Goal: Find contact information: Find contact information

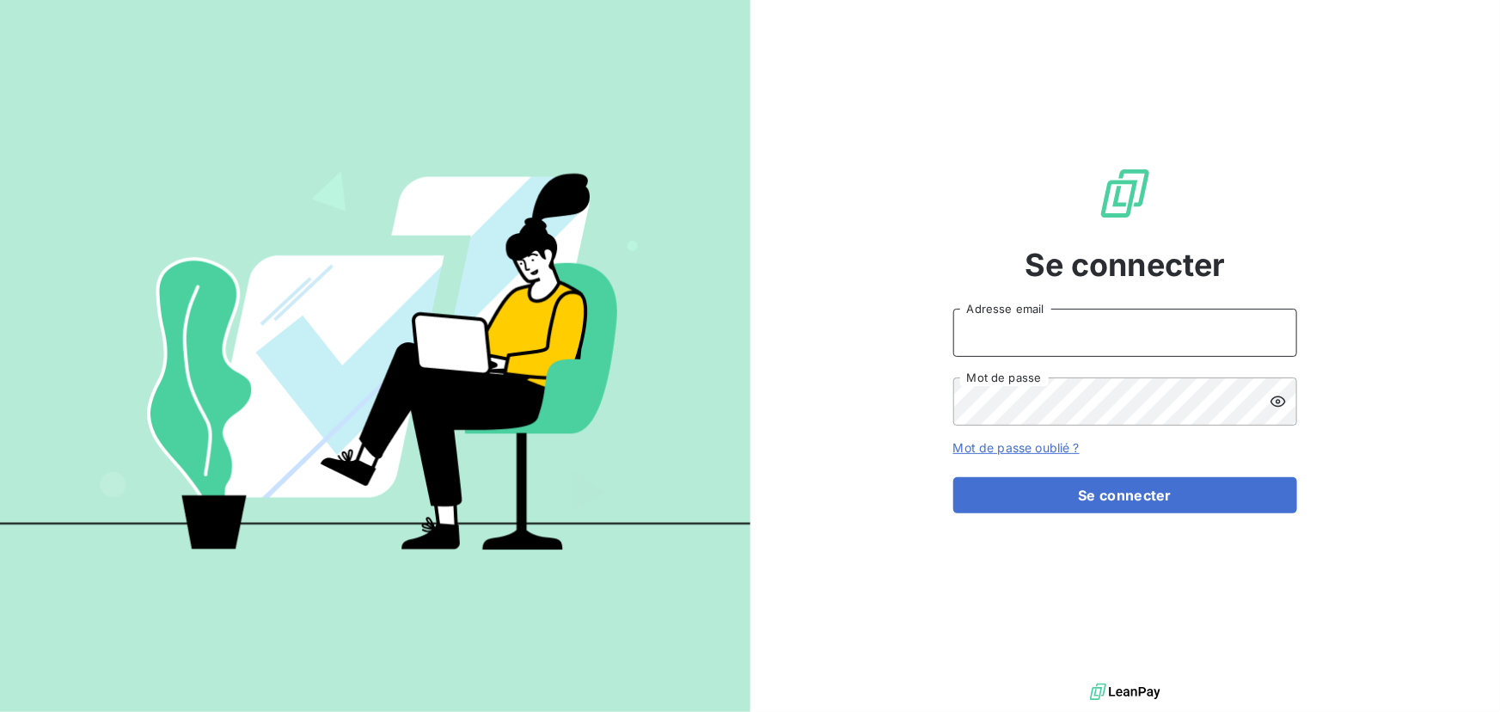
click at [1069, 334] on input "Adresse email" at bounding box center [1125, 333] width 344 height 48
click at [0, 711] on div at bounding box center [0, 712] width 0 height 0
type input "[EMAIL_ADDRESS][DOMAIN_NAME]"
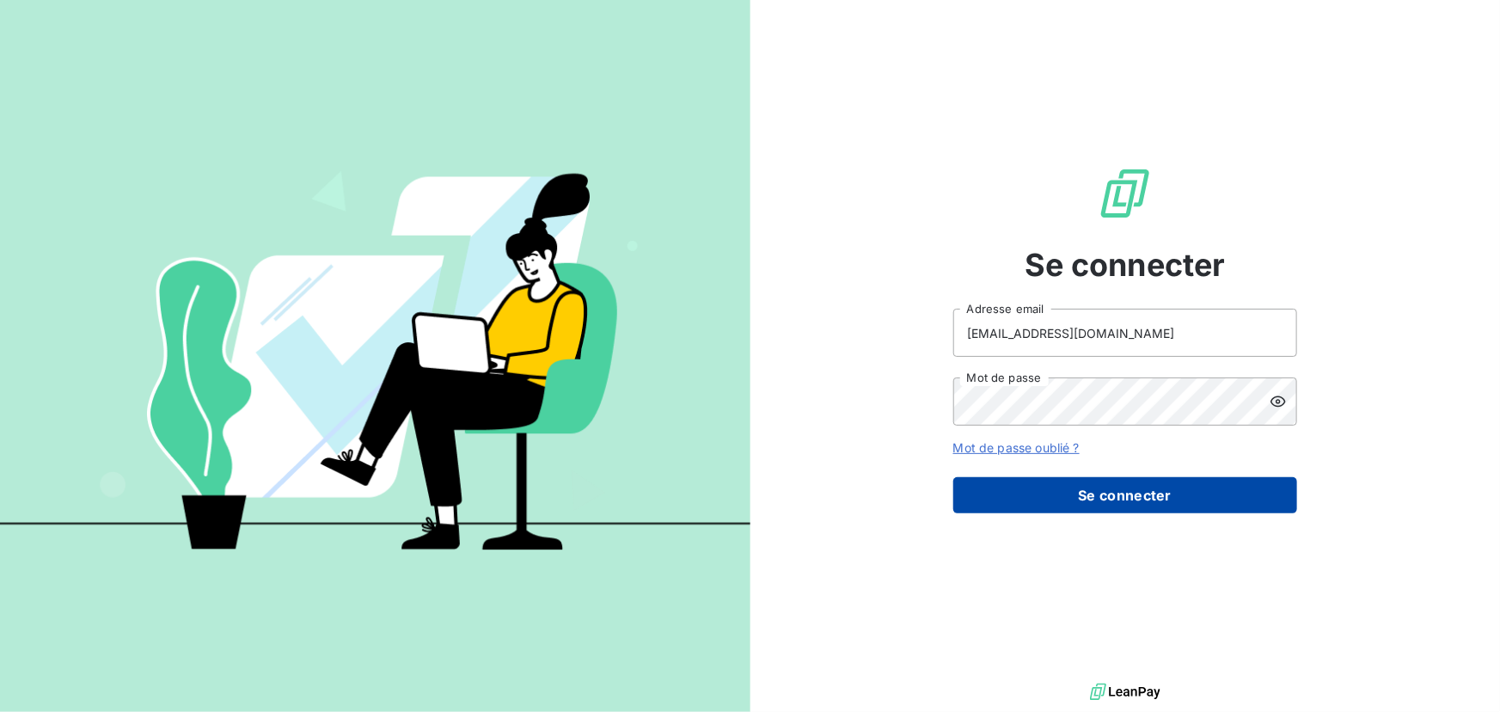
click at [1055, 485] on button "Se connecter" at bounding box center [1125, 495] width 344 height 36
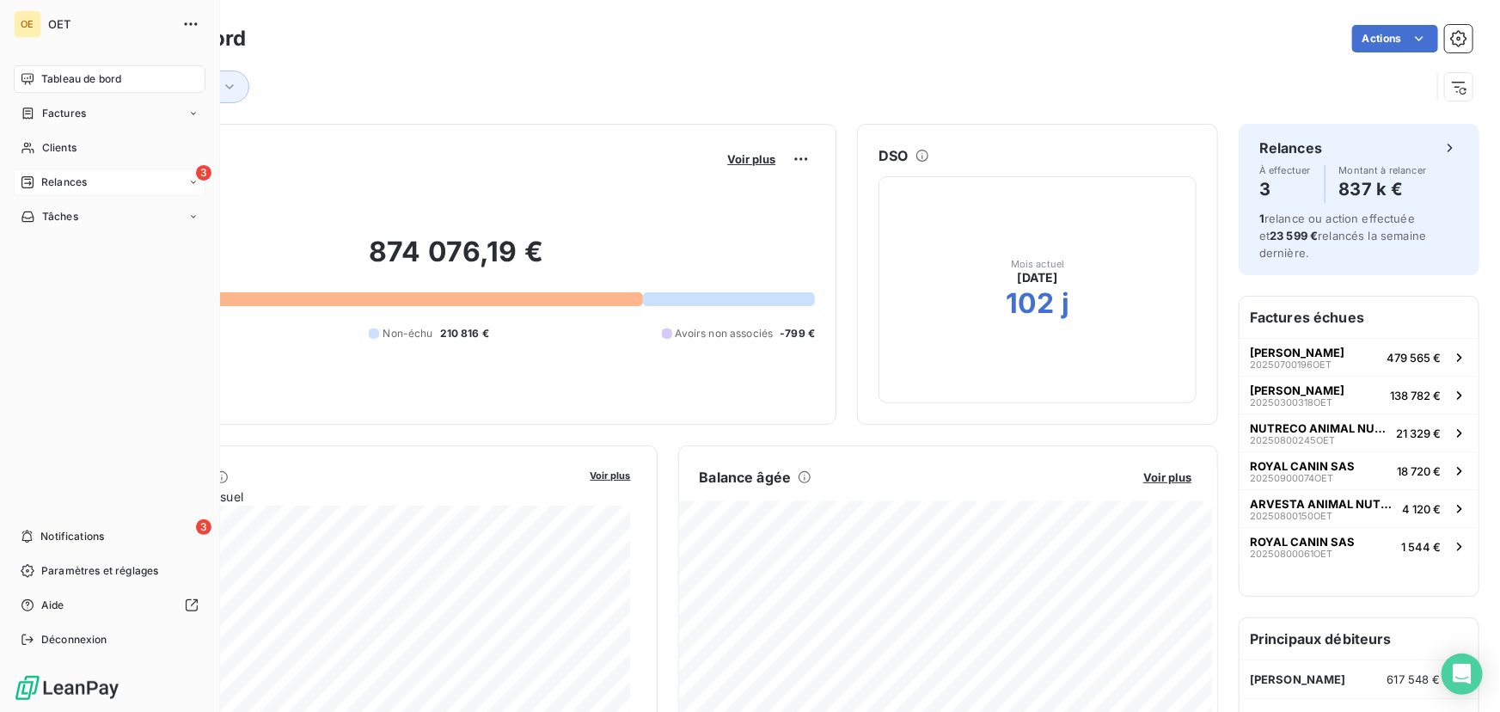
click at [80, 190] on div "3 Relances" at bounding box center [110, 183] width 192 height 28
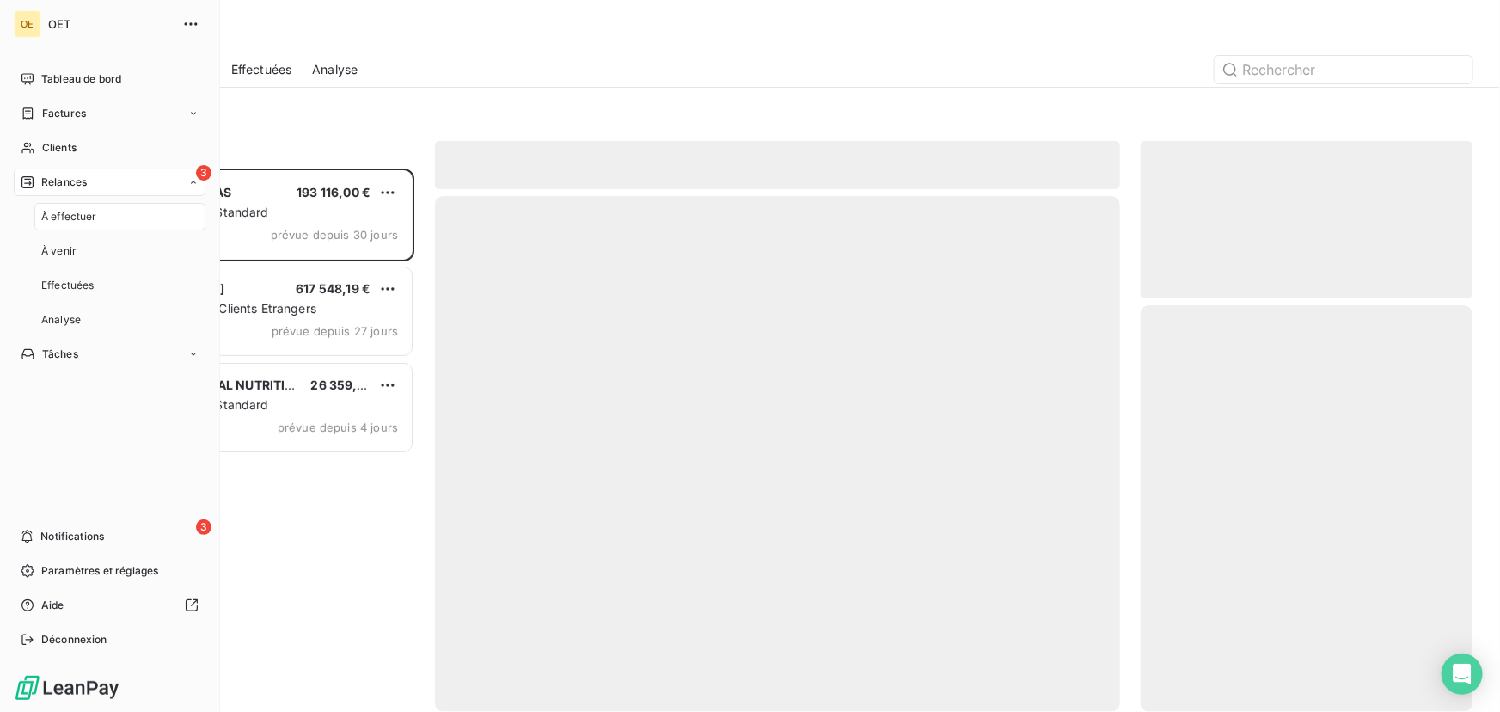
scroll to position [532, 320]
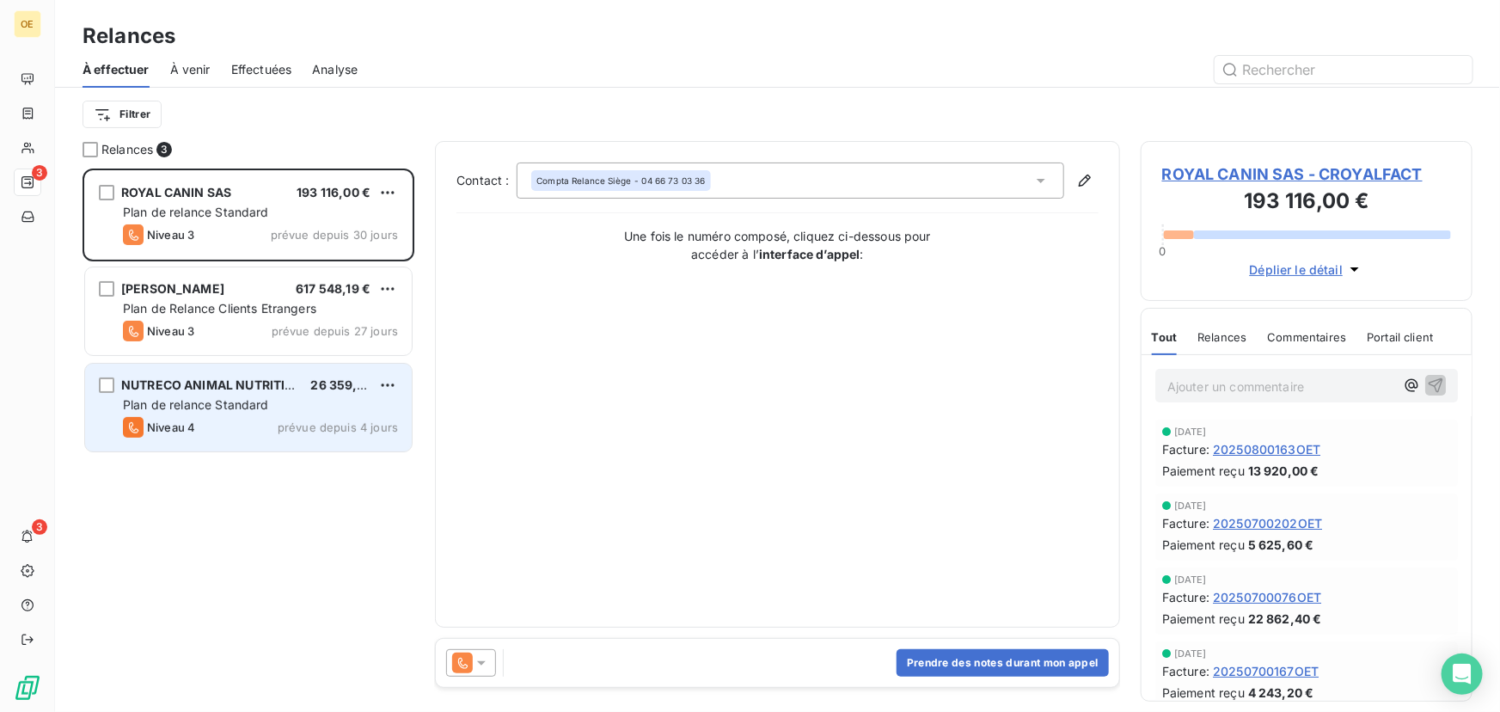
click at [281, 414] on div "NUTRECO ANIMAL NUTRITION IBERI 26 359,00 € Plan de relance Standard Niveau 4 pr…" at bounding box center [248, 408] width 327 height 88
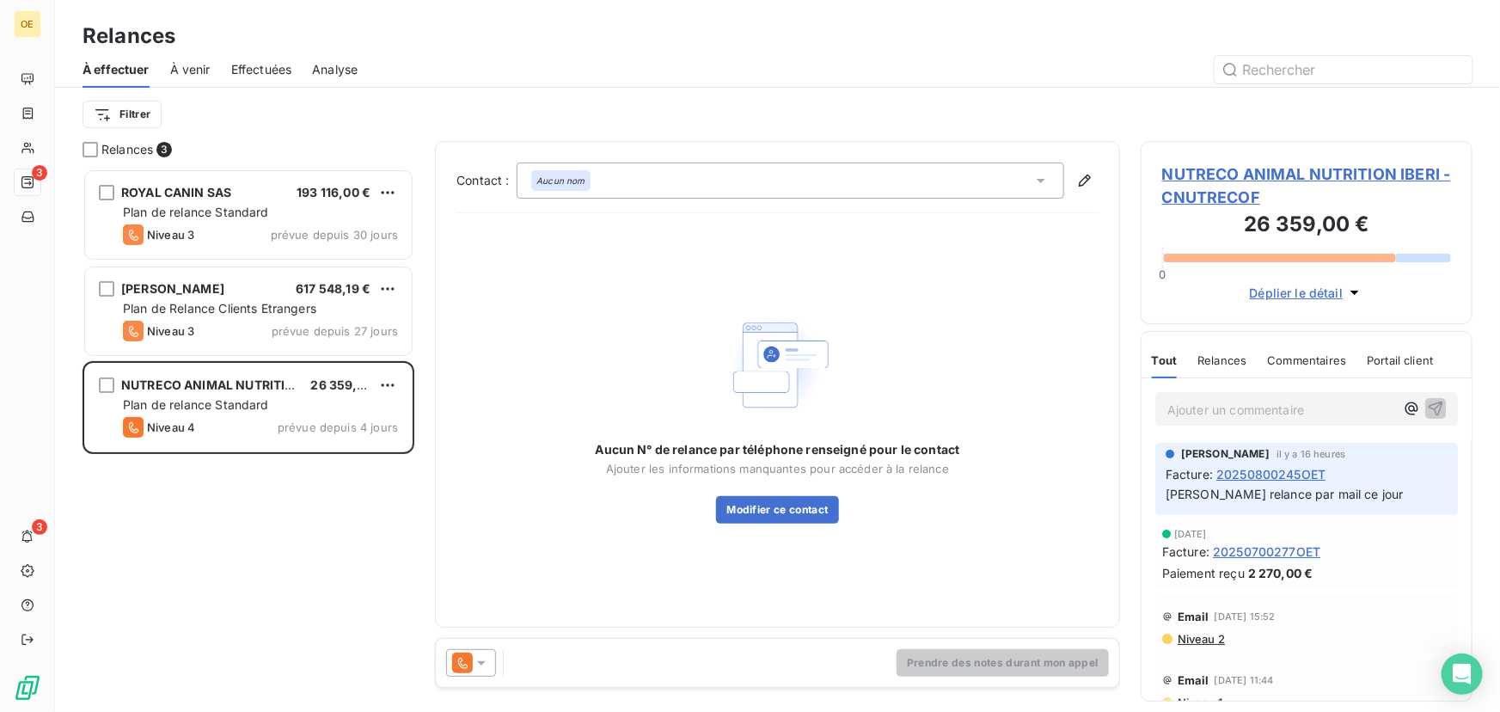
drag, startPoint x: 300, startPoint y: 70, endPoint x: 262, endPoint y: 70, distance: 37.8
click at [299, 70] on div "À effectuer À venir Effectuées Analyse" at bounding box center [777, 70] width 1445 height 36
click at [258, 71] on span "Effectuées" at bounding box center [261, 69] width 61 height 17
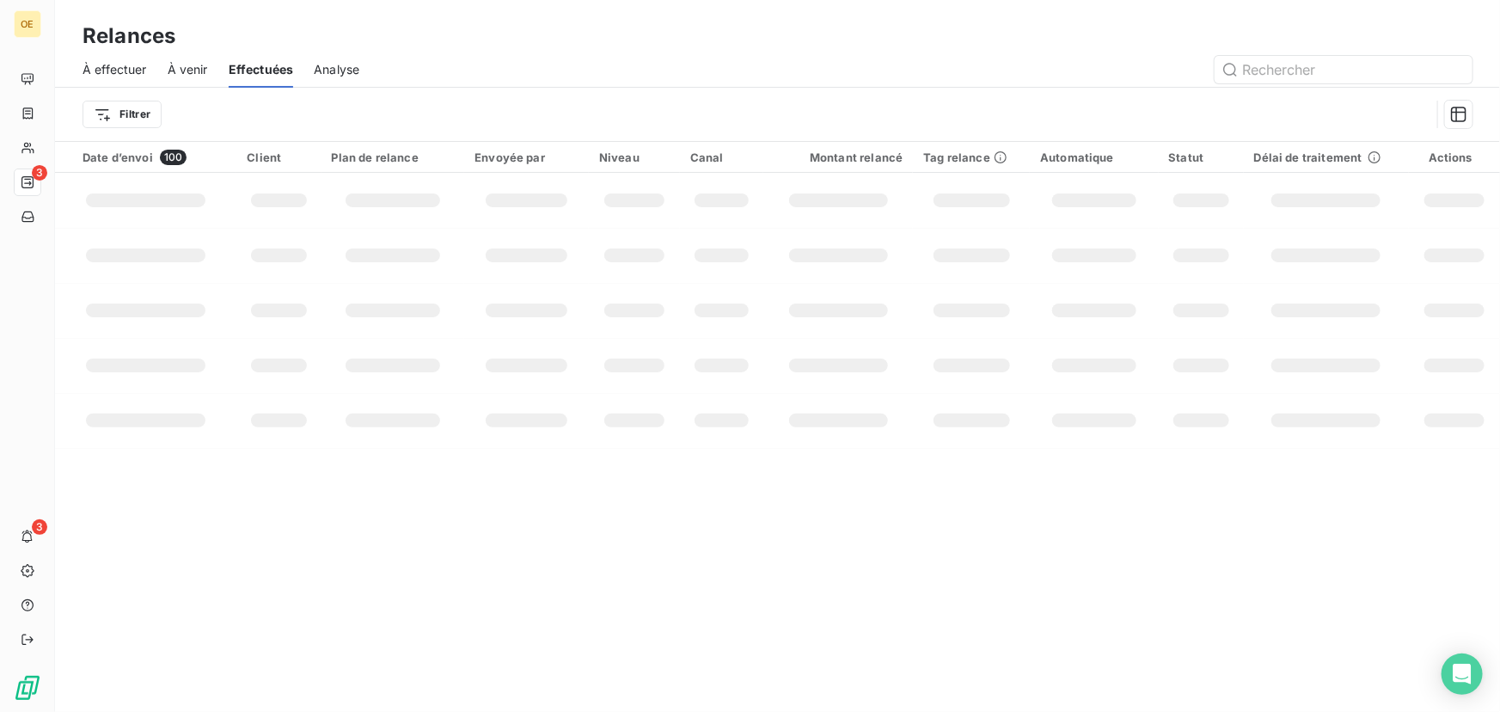
click at [102, 75] on span "À effectuer" at bounding box center [115, 69] width 64 height 17
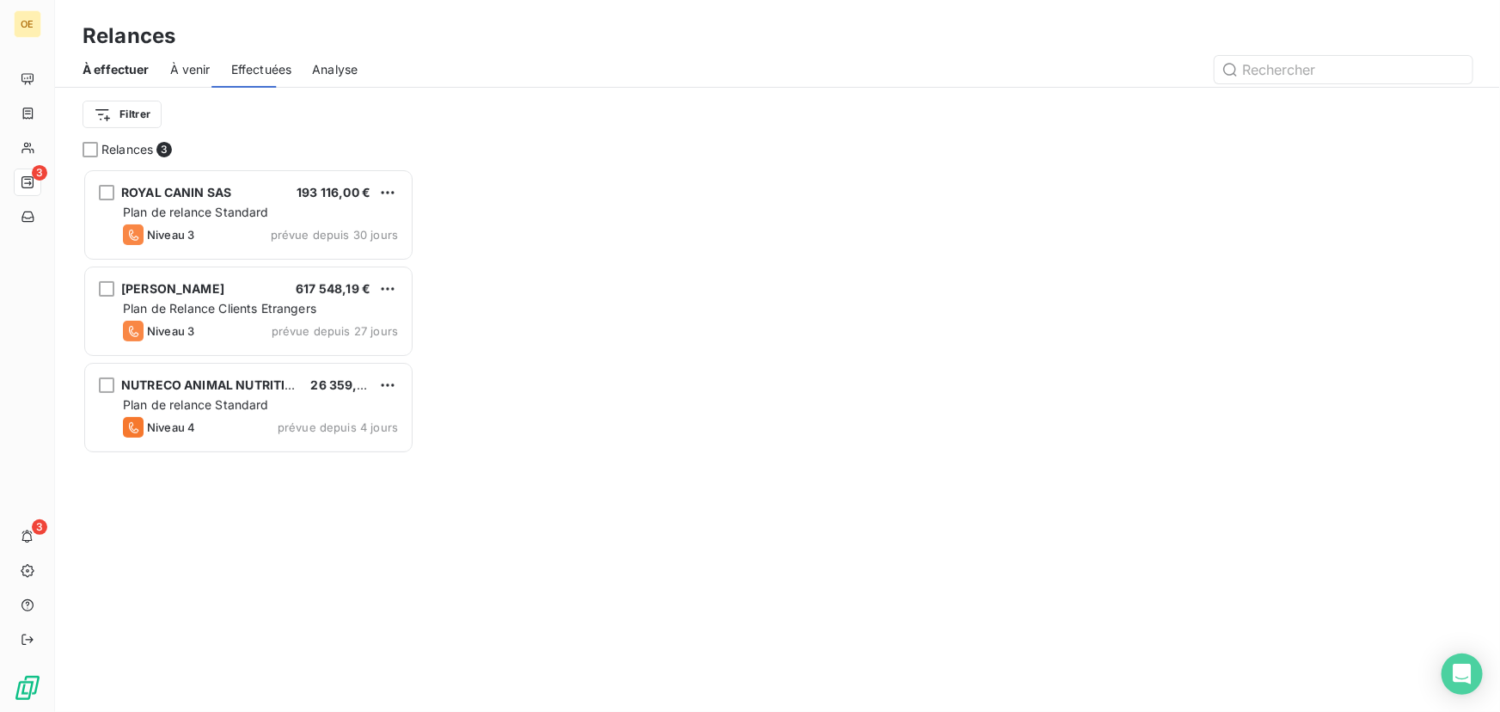
scroll to position [532, 320]
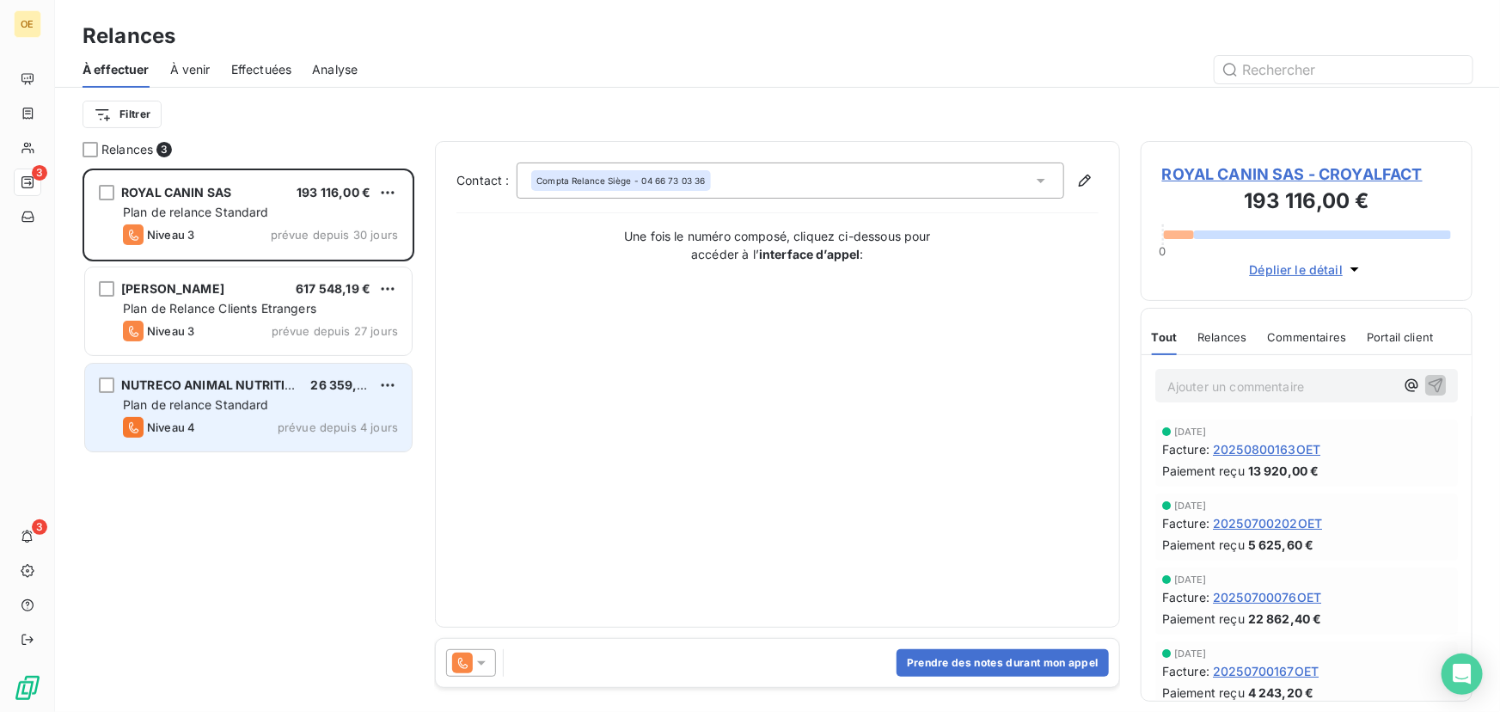
click at [176, 408] on span "Plan de relance Standard" at bounding box center [196, 404] width 146 height 15
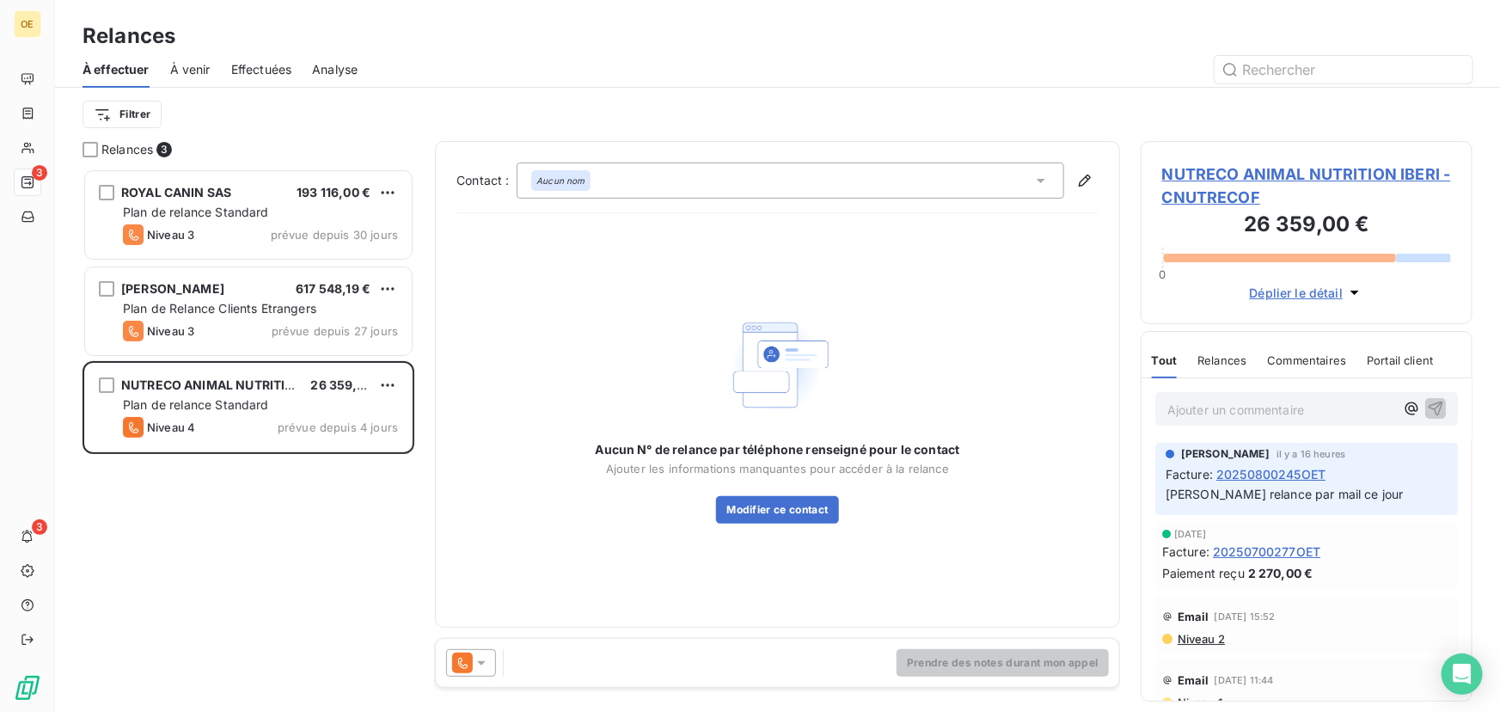
click at [1236, 177] on span "NUTRECO ANIMAL NUTRITION IBERI - CNUTRECOF" at bounding box center [1306, 185] width 289 height 46
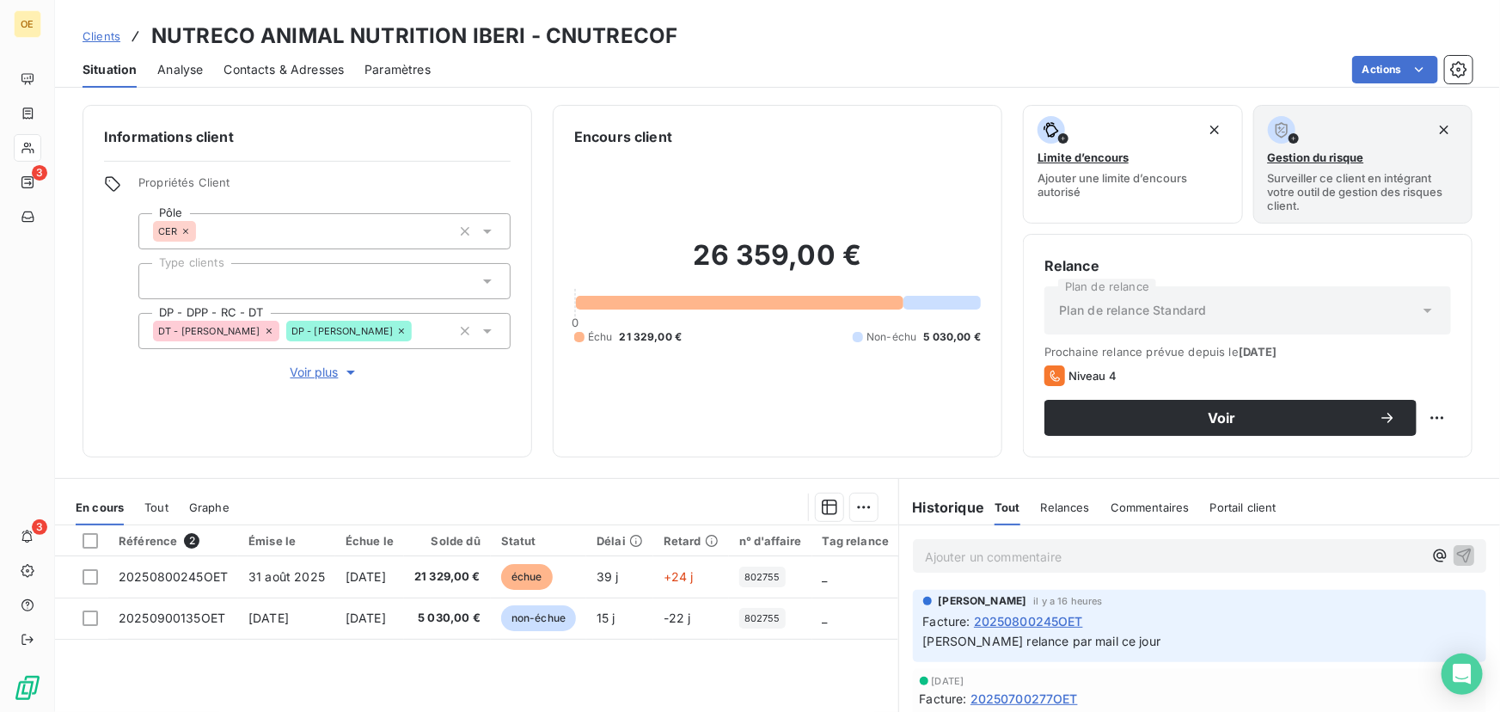
click at [283, 64] on span "Contacts & Adresses" at bounding box center [284, 69] width 120 height 17
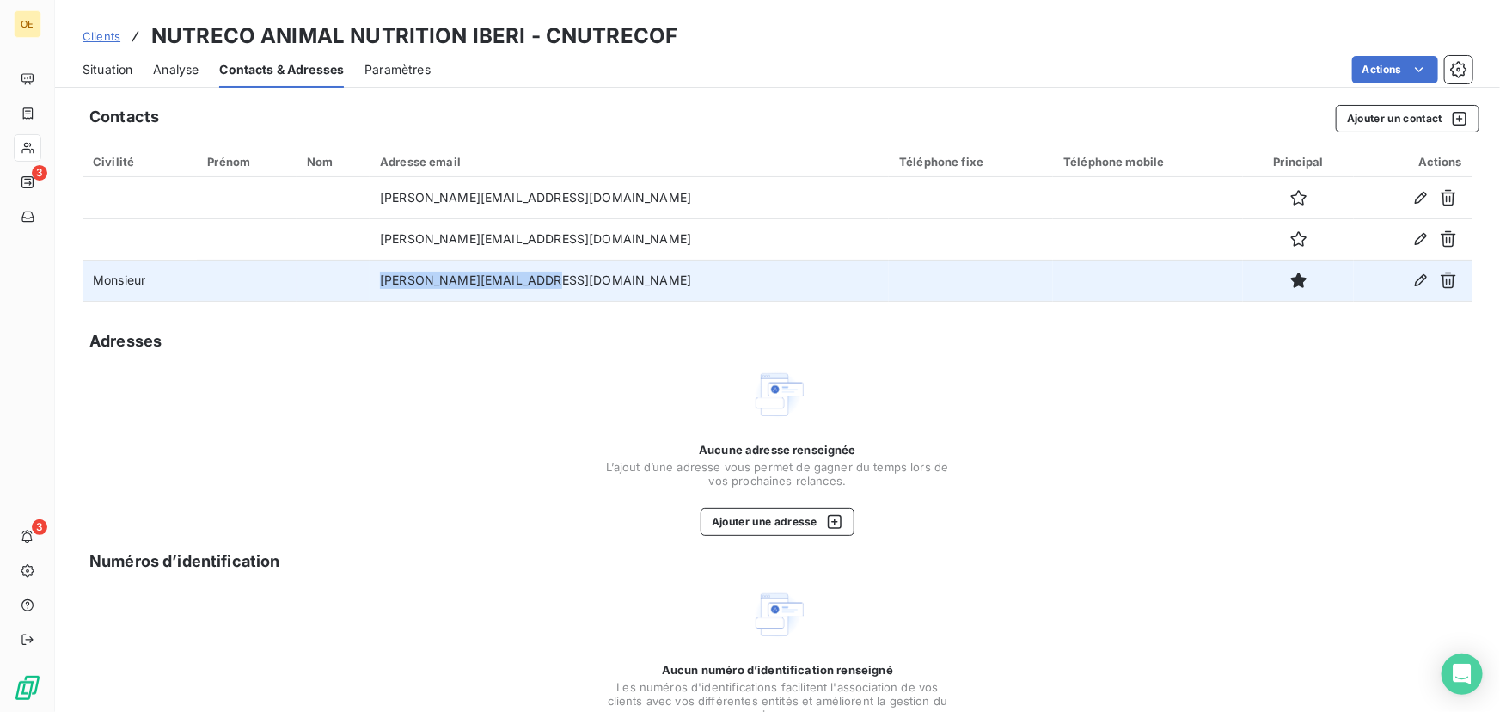
drag, startPoint x: 648, startPoint y: 288, endPoint x: 431, endPoint y: 285, distance: 217.5
click at [431, 285] on td "[PERSON_NAME][EMAIL_ADDRESS][DOMAIN_NAME]" at bounding box center [629, 280] width 519 height 41
copy td "[PERSON_NAME][EMAIL_ADDRESS][DOMAIN_NAME]"
